Goal: Task Accomplishment & Management: Complete application form

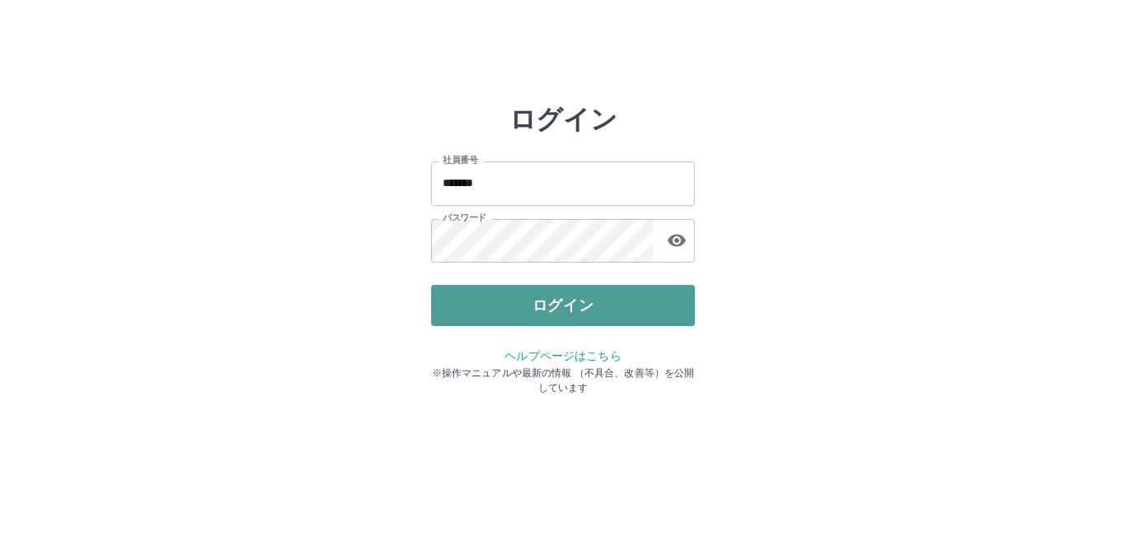
click at [563, 306] on button "ログイン" at bounding box center [563, 305] width 264 height 41
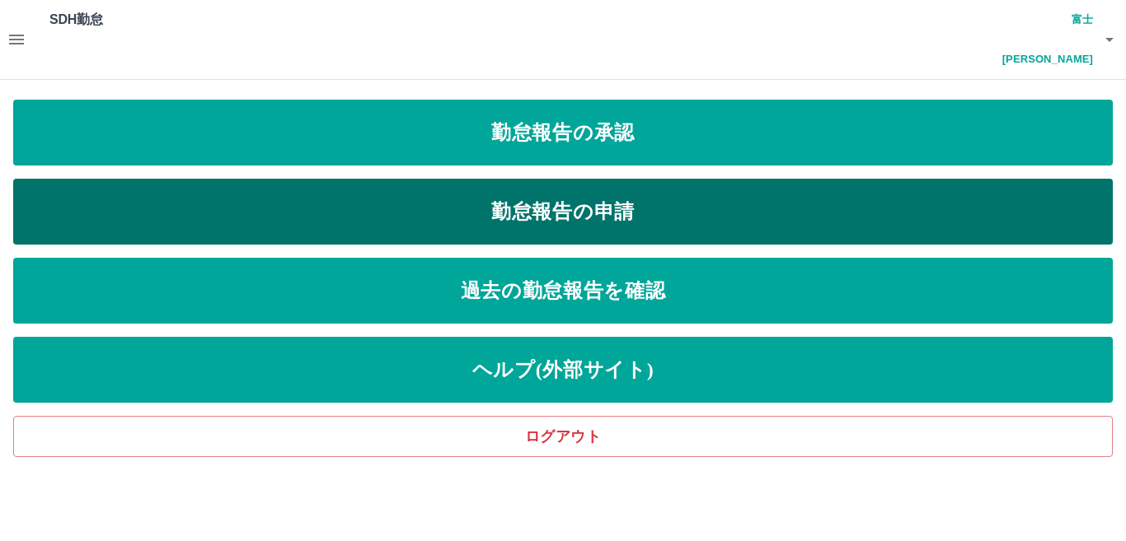
click at [639, 179] on link "勤怠報告の申請" at bounding box center [562, 212] width 1099 height 66
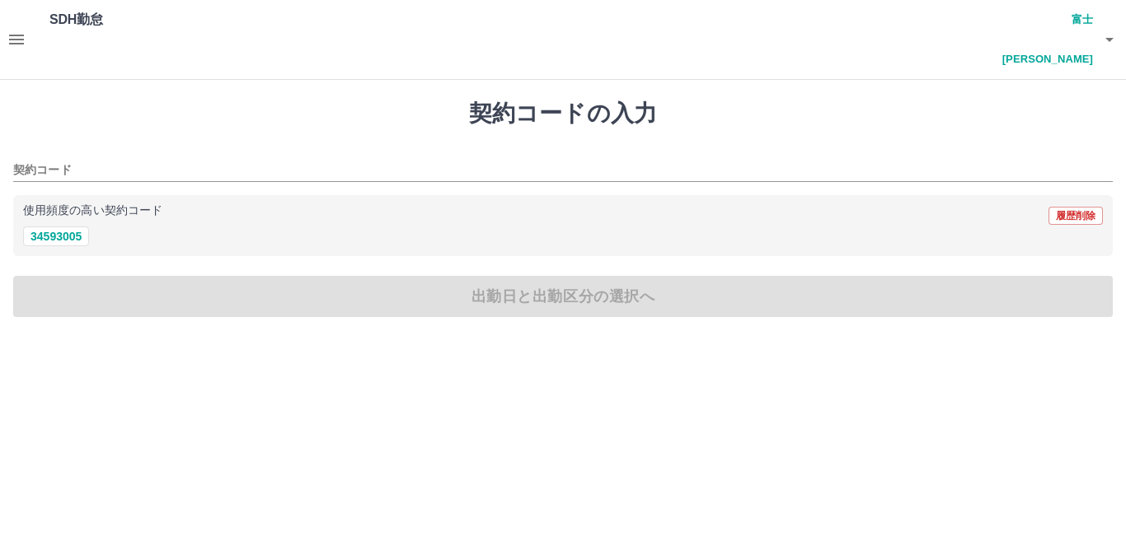
click at [50, 227] on button "34593005" at bounding box center [56, 237] width 66 height 20
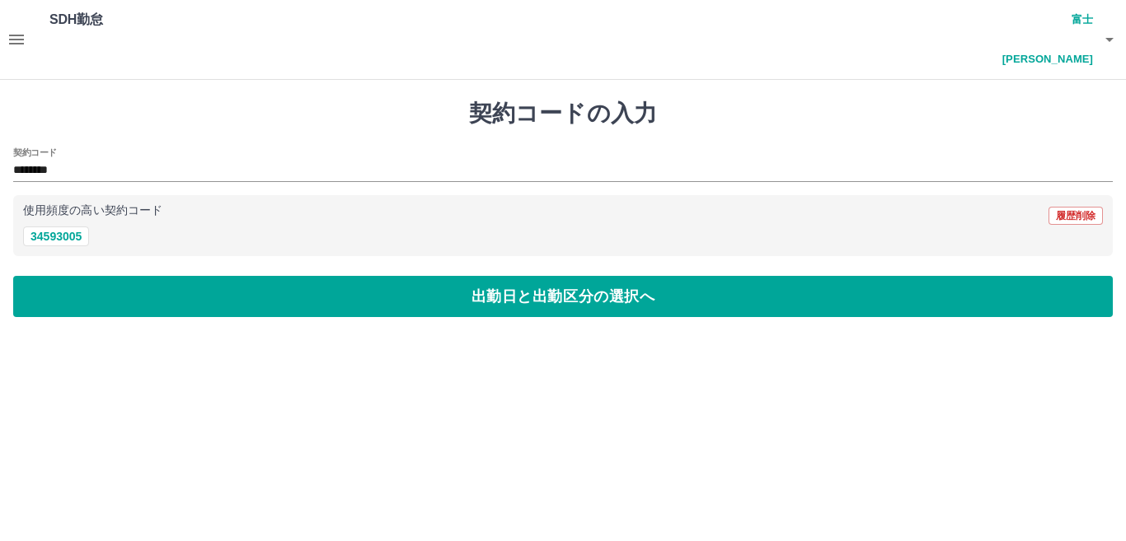
type input "********"
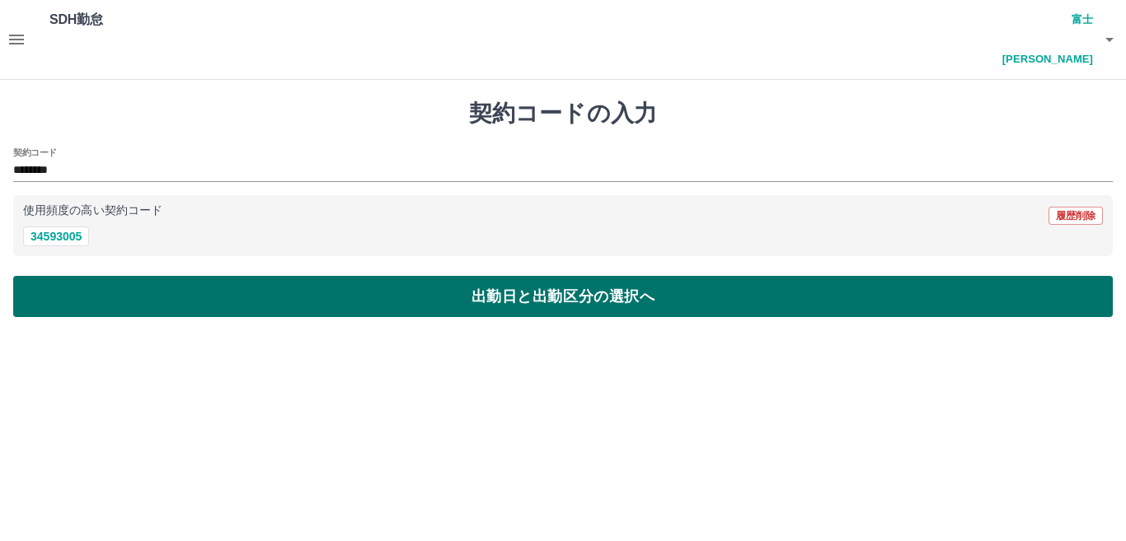
click at [97, 276] on button "出勤日と出勤区分の選択へ" at bounding box center [562, 296] width 1099 height 41
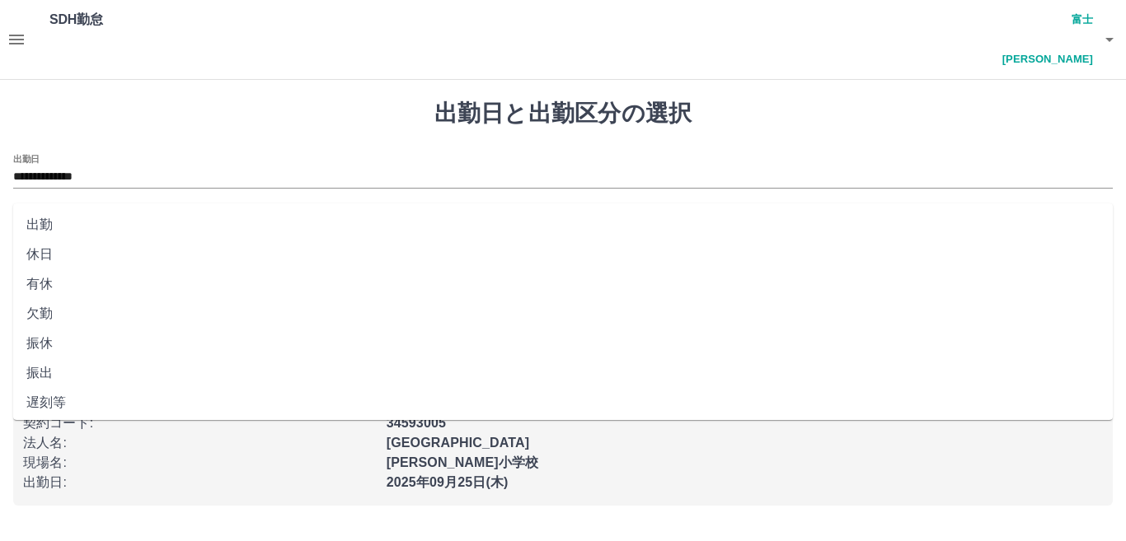
click at [66, 222] on input "出勤区分" at bounding box center [562, 232] width 1099 height 21
click at [82, 231] on li "出勤" at bounding box center [562, 225] width 1099 height 30
type input "**"
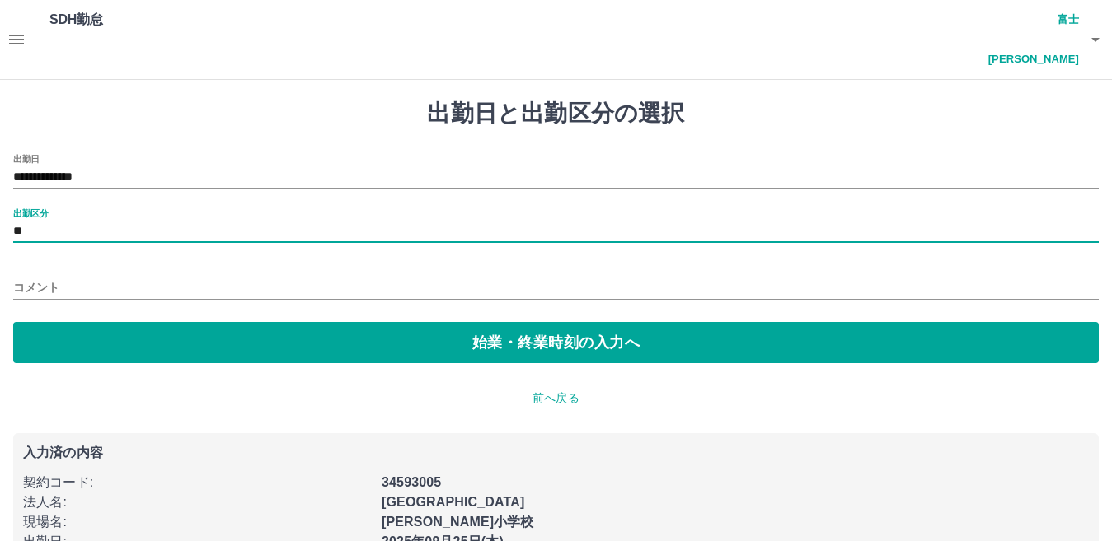
click at [87, 276] on input "コメント" at bounding box center [555, 288] width 1085 height 24
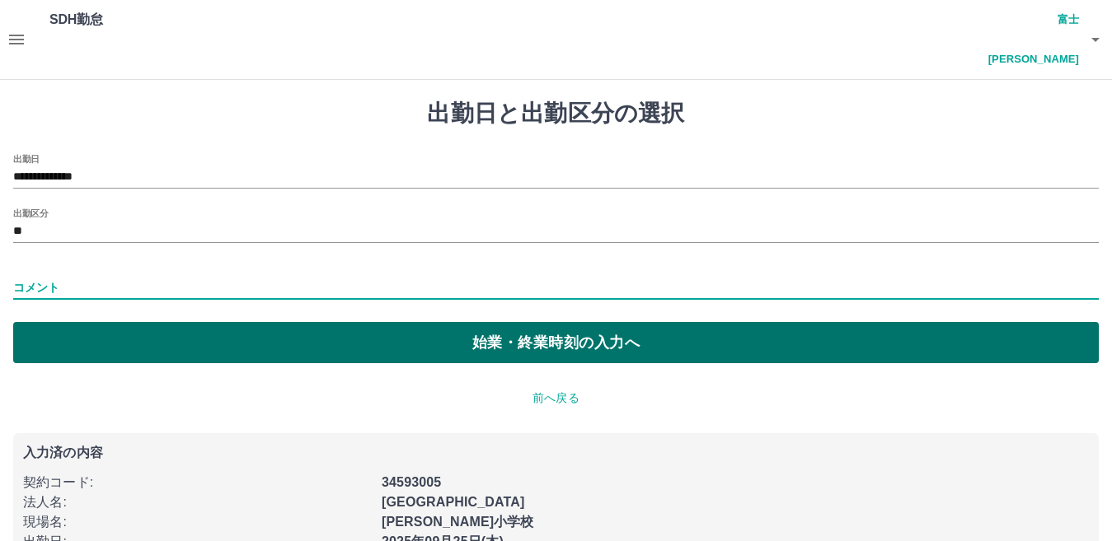
type input "****"
click at [150, 322] on button "始業・終業時刻の入力へ" at bounding box center [555, 342] width 1085 height 41
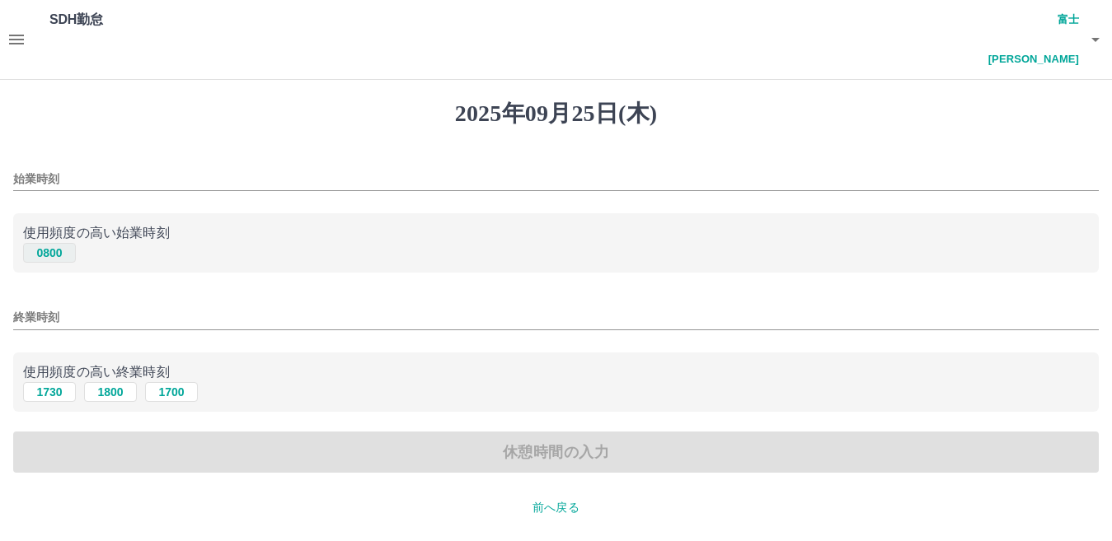
click at [56, 243] on button "0800" at bounding box center [49, 253] width 53 height 20
type input "****"
click at [105, 306] on input "終業時刻" at bounding box center [555, 318] width 1085 height 24
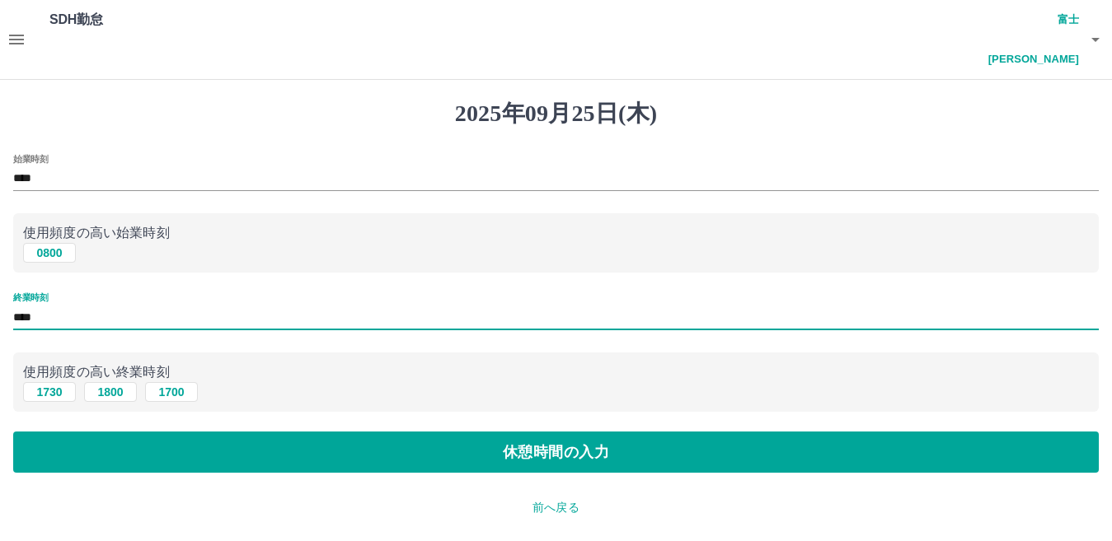
type input "****"
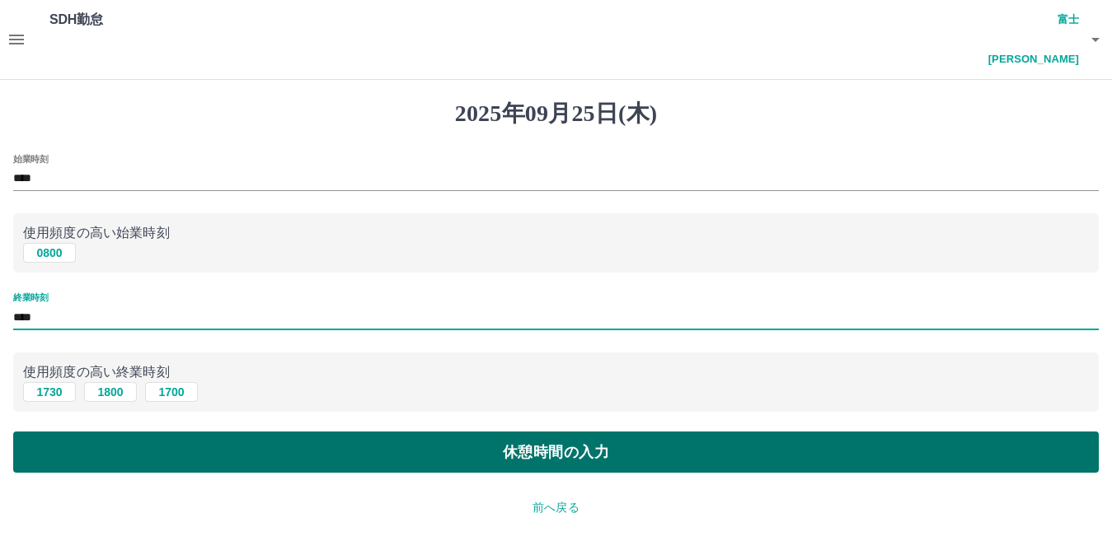
click at [205, 432] on button "休憩時間の入力" at bounding box center [555, 452] width 1085 height 41
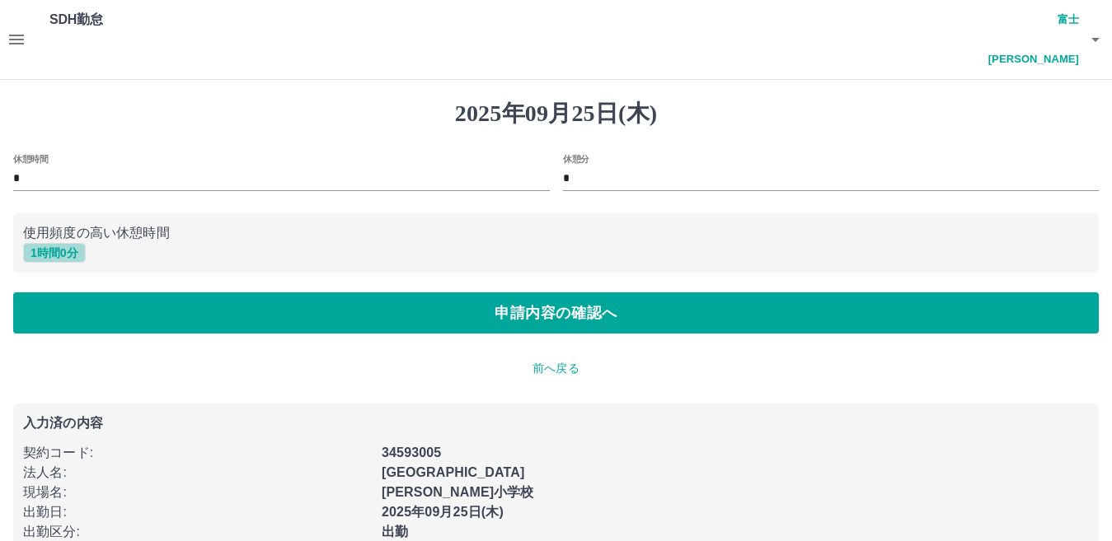
click at [59, 243] on button "1 時間 0 分" at bounding box center [54, 253] width 63 height 20
type input "*"
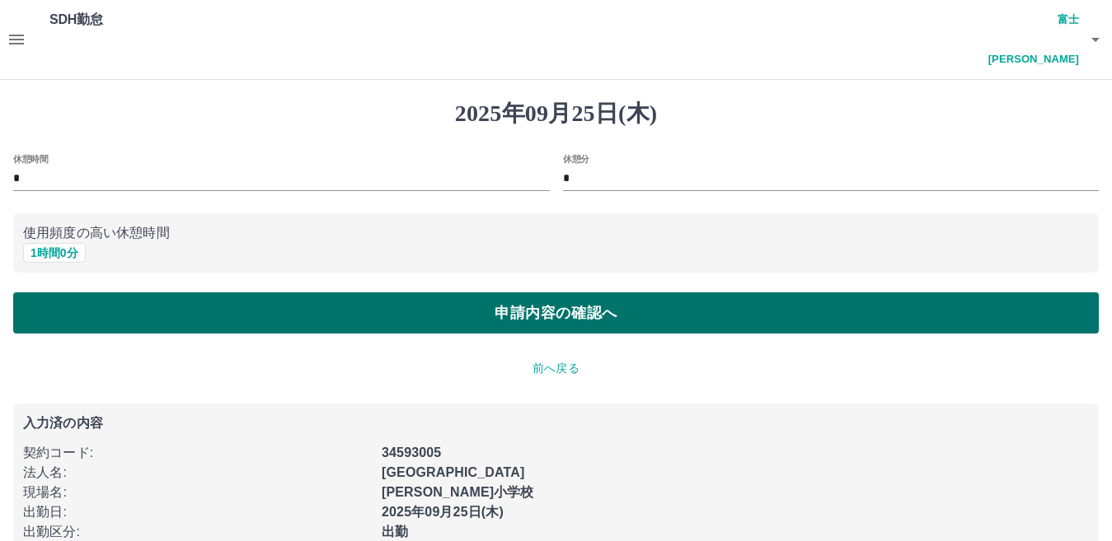
click at [112, 293] on button "申請内容の確認へ" at bounding box center [555, 313] width 1085 height 41
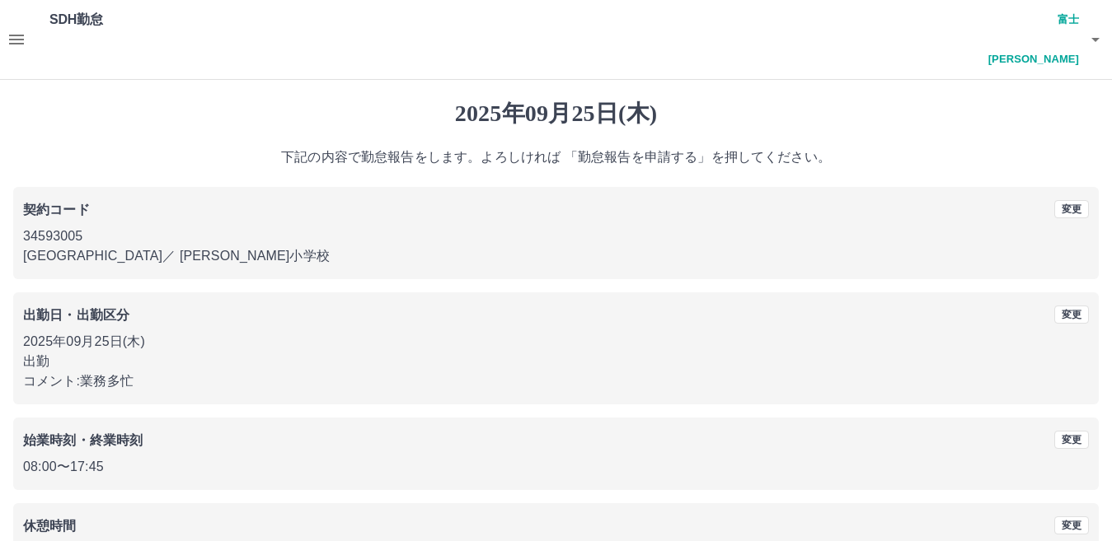
scroll to position [76, 0]
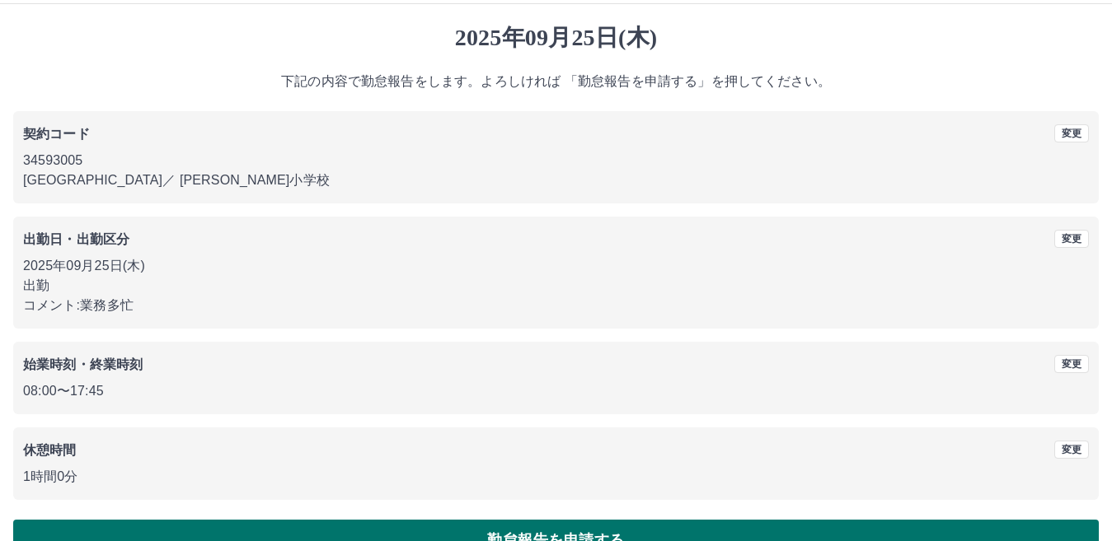
click at [233, 520] on button "勤怠報告を申請する" at bounding box center [555, 540] width 1085 height 41
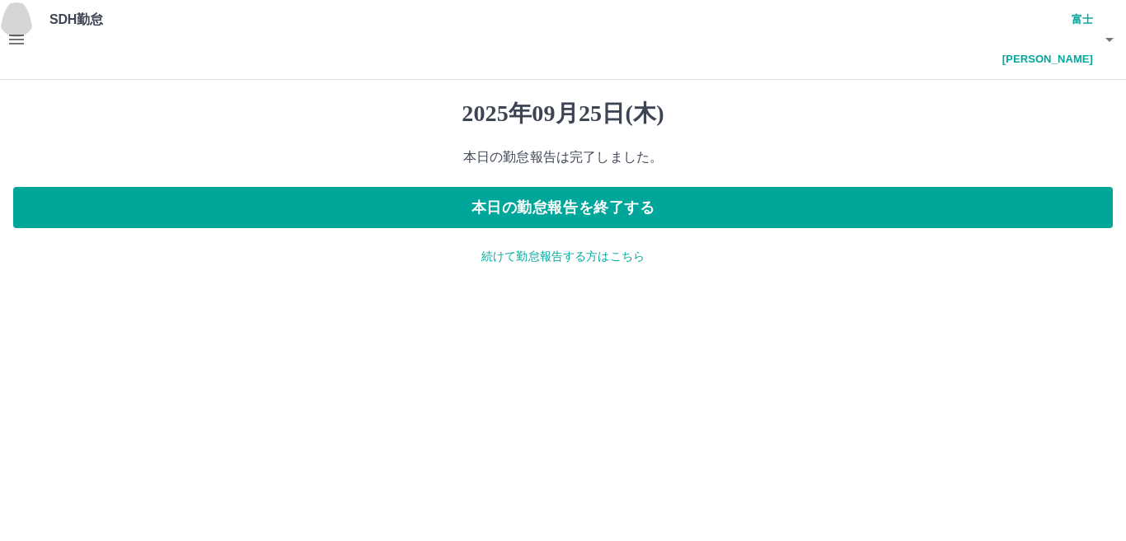
click at [9, 30] on icon "button" at bounding box center [17, 40] width 20 height 20
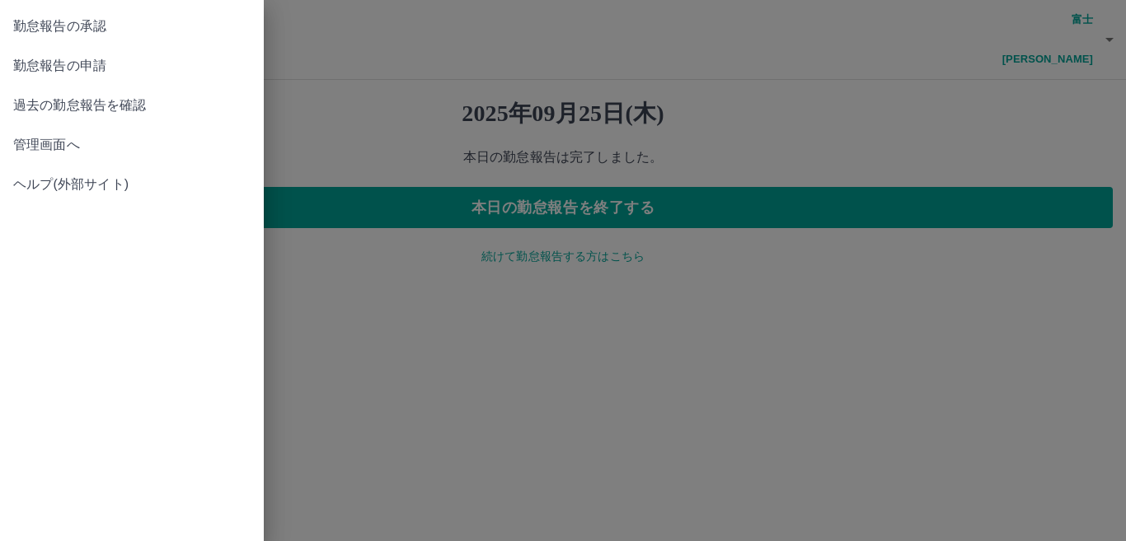
click at [37, 152] on span "管理画面へ" at bounding box center [131, 145] width 237 height 20
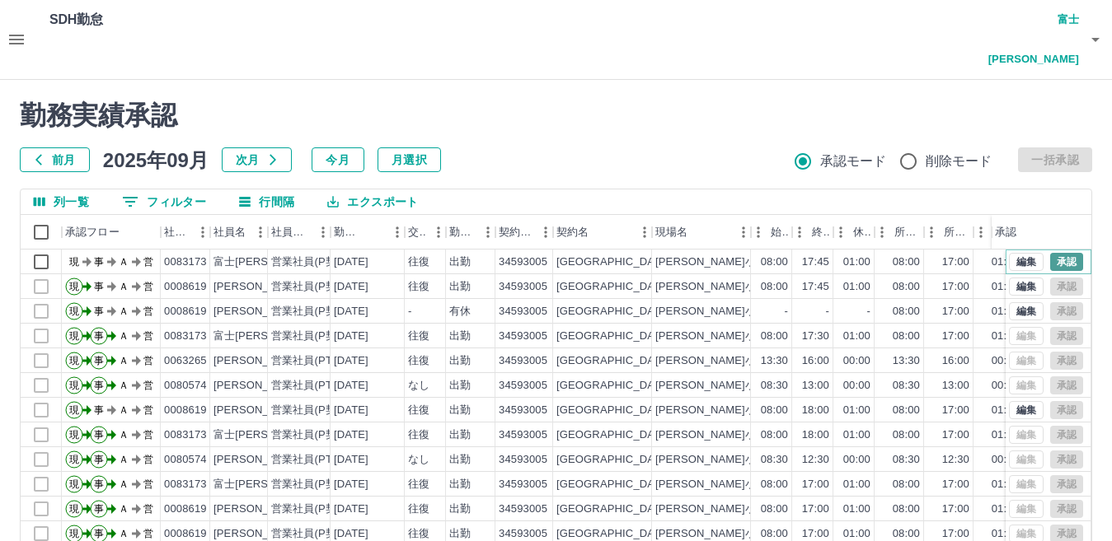
click at [1055, 253] on button "承認" at bounding box center [1066, 262] width 33 height 18
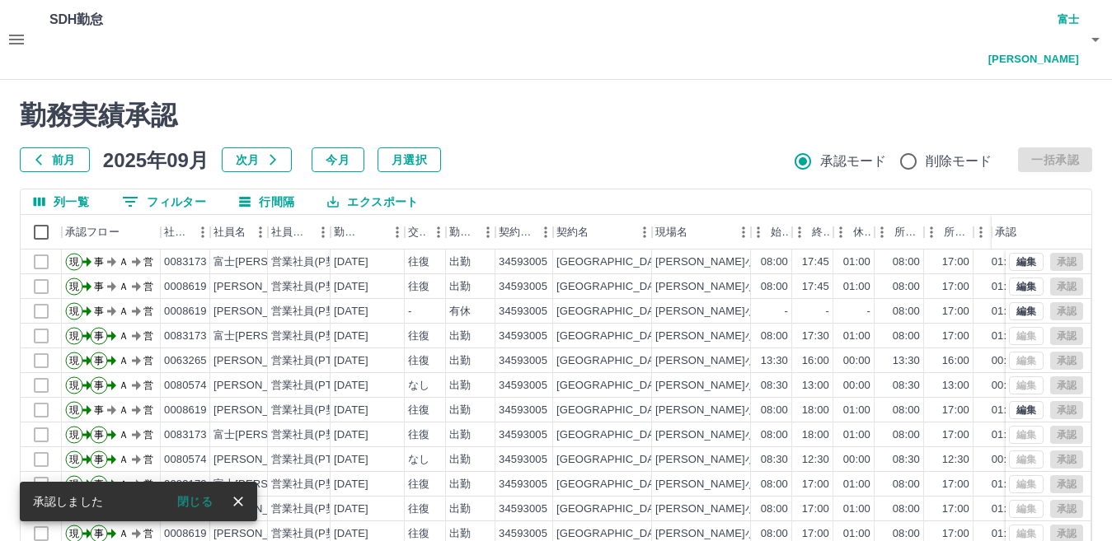
click at [1089, 30] on icon "button" at bounding box center [1095, 40] width 20 height 20
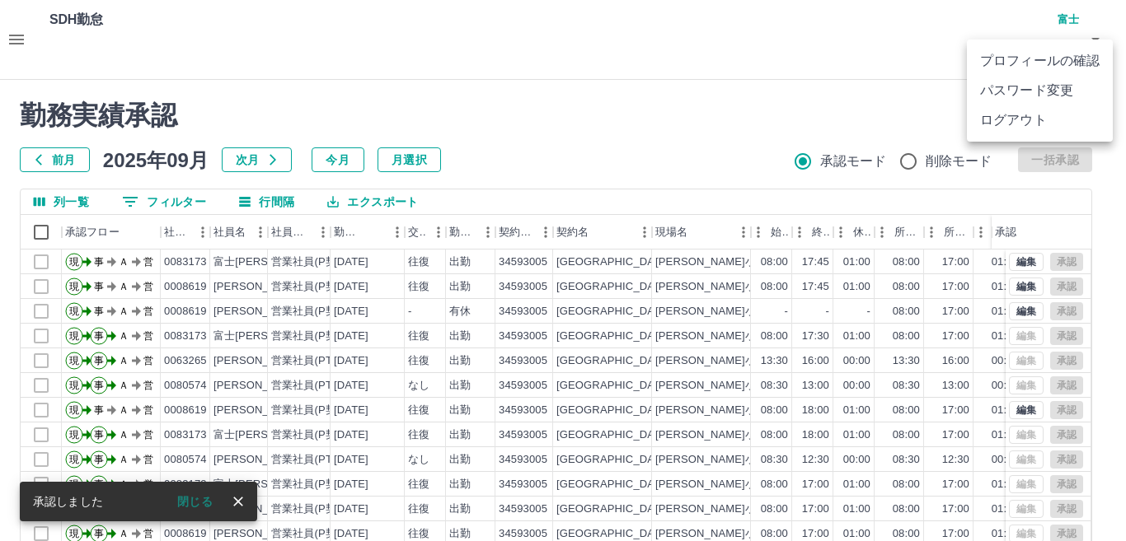
click at [1031, 137] on ul "プロフィールの確認 パスワード変更 ログアウト" at bounding box center [1040, 91] width 146 height 102
click at [1032, 116] on li "ログアウト" at bounding box center [1040, 120] width 146 height 30
